Goal: Task Accomplishment & Management: Manage account settings

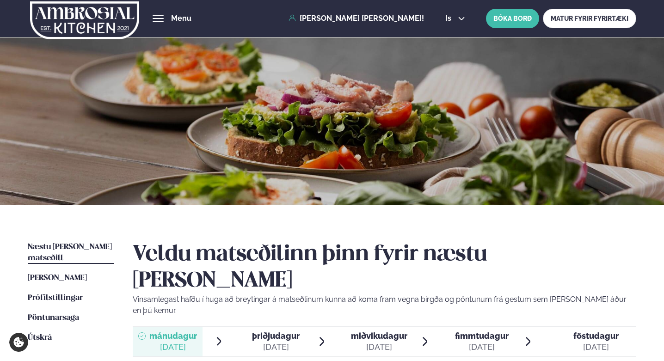
scroll to position [192, 0]
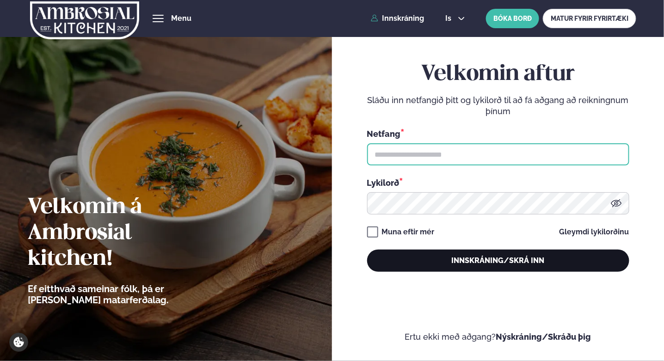
type input "**********"
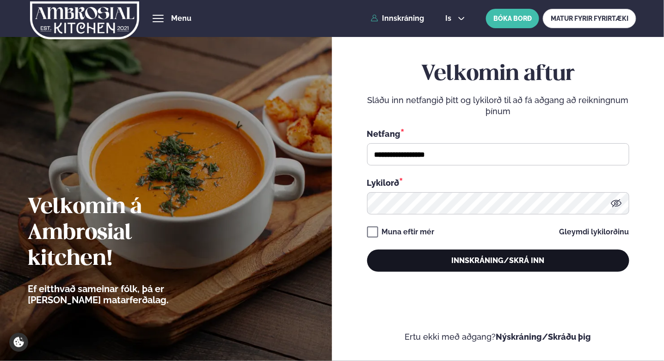
click at [476, 259] on button "Innskráning/Skrá inn" at bounding box center [498, 261] width 262 height 22
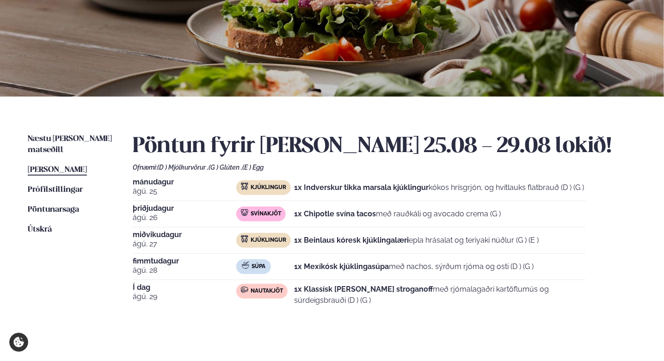
scroll to position [110, 0]
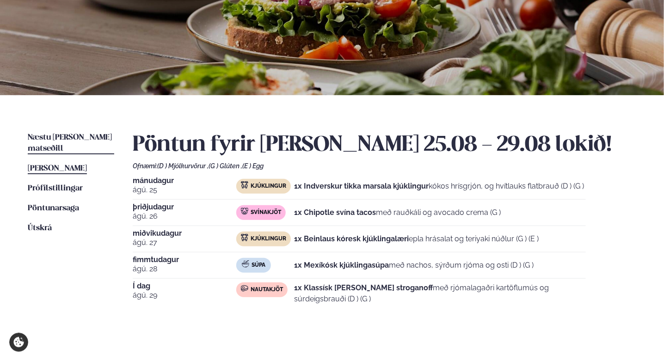
click at [82, 139] on span "Næstu [PERSON_NAME] matseðill" at bounding box center [70, 143] width 84 height 19
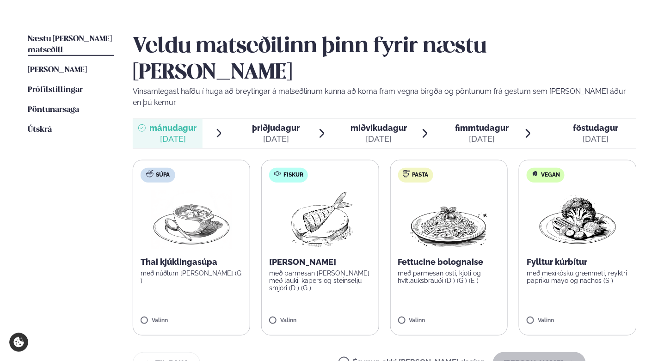
scroll to position [213, 0]
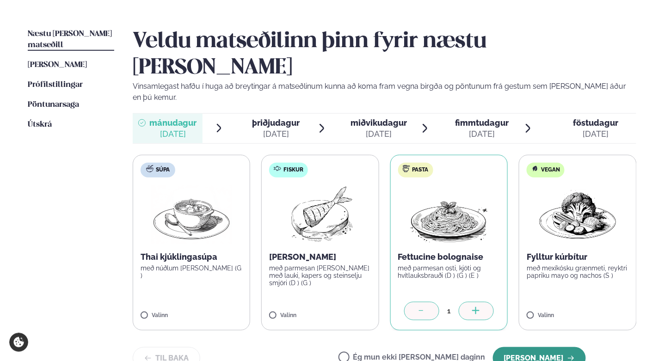
click at [543, 347] on button "[PERSON_NAME]" at bounding box center [539, 358] width 93 height 22
